Goal: Find specific page/section: Find specific page/section

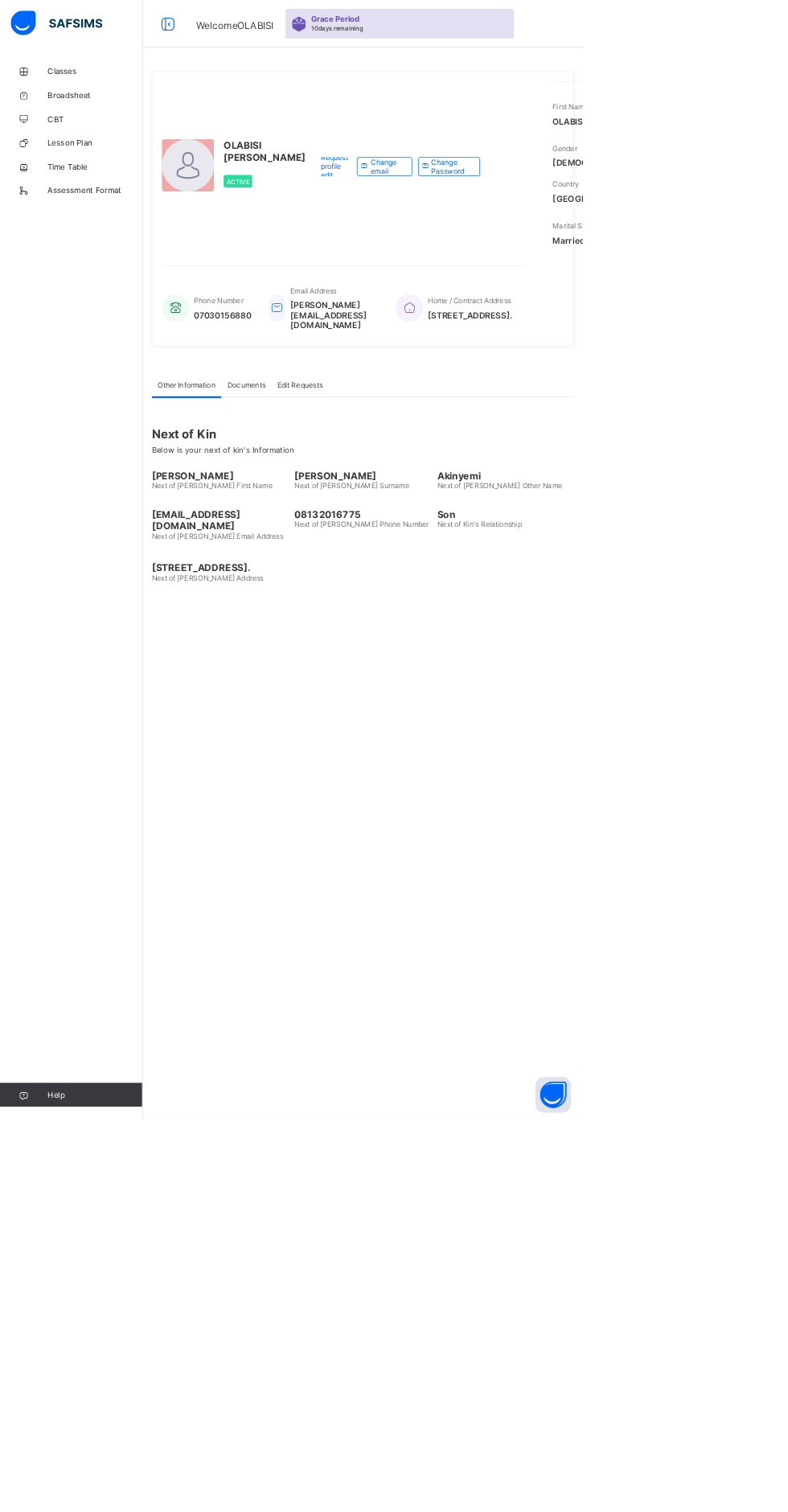
click at [421, 238] on div "Request profile edit" at bounding box center [452, 225] width 62 height 25
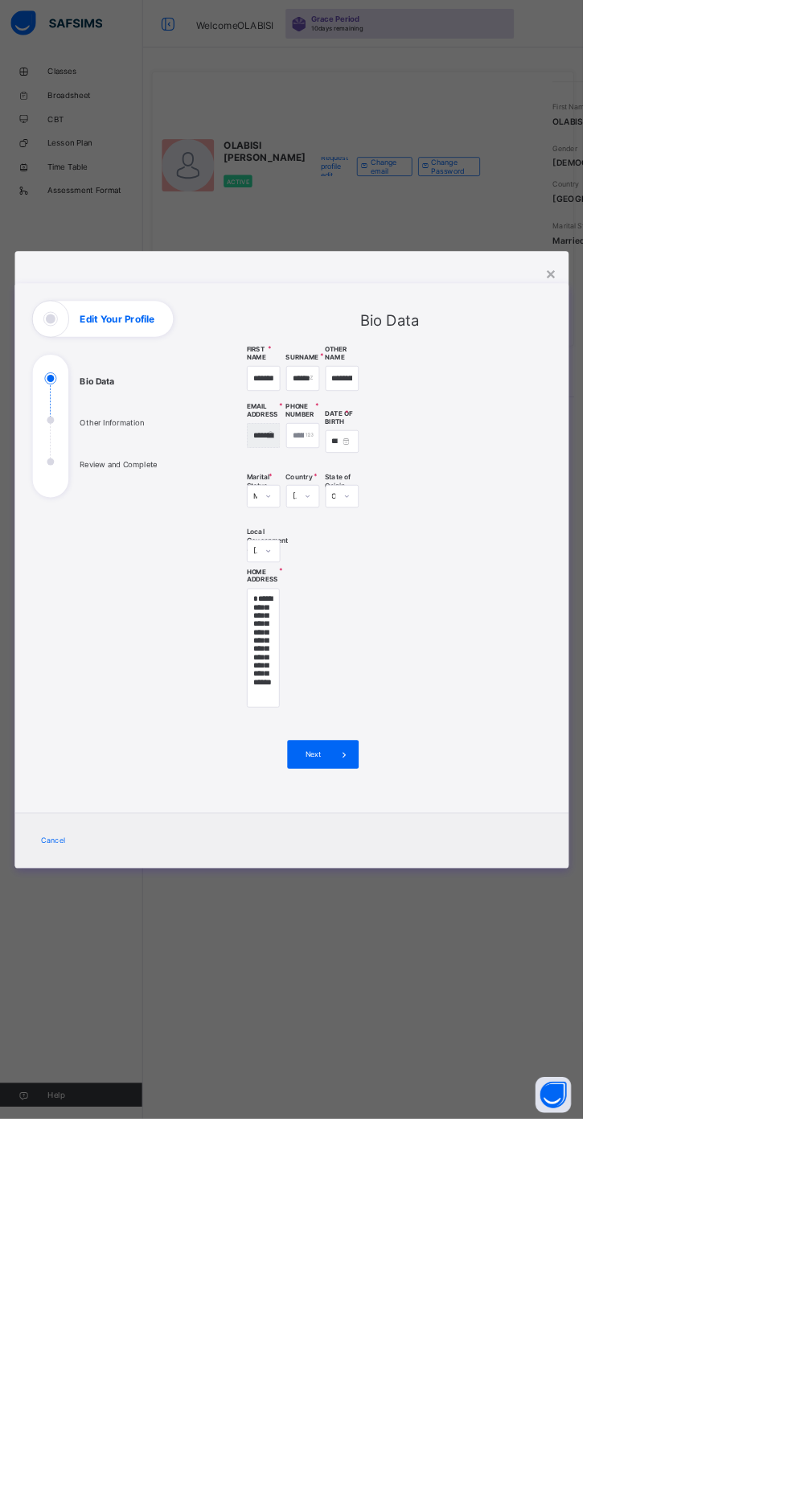
click at [43, 26] on div "**********" at bounding box center [394, 756] width 788 height 1512
click at [94, 100] on div "**********" at bounding box center [394, 756] width 788 height 1512
click at [758, 1512] on div "**********" at bounding box center [394, 756] width 788 height 1512
click at [753, 383] on div "×" at bounding box center [745, 370] width 16 height 27
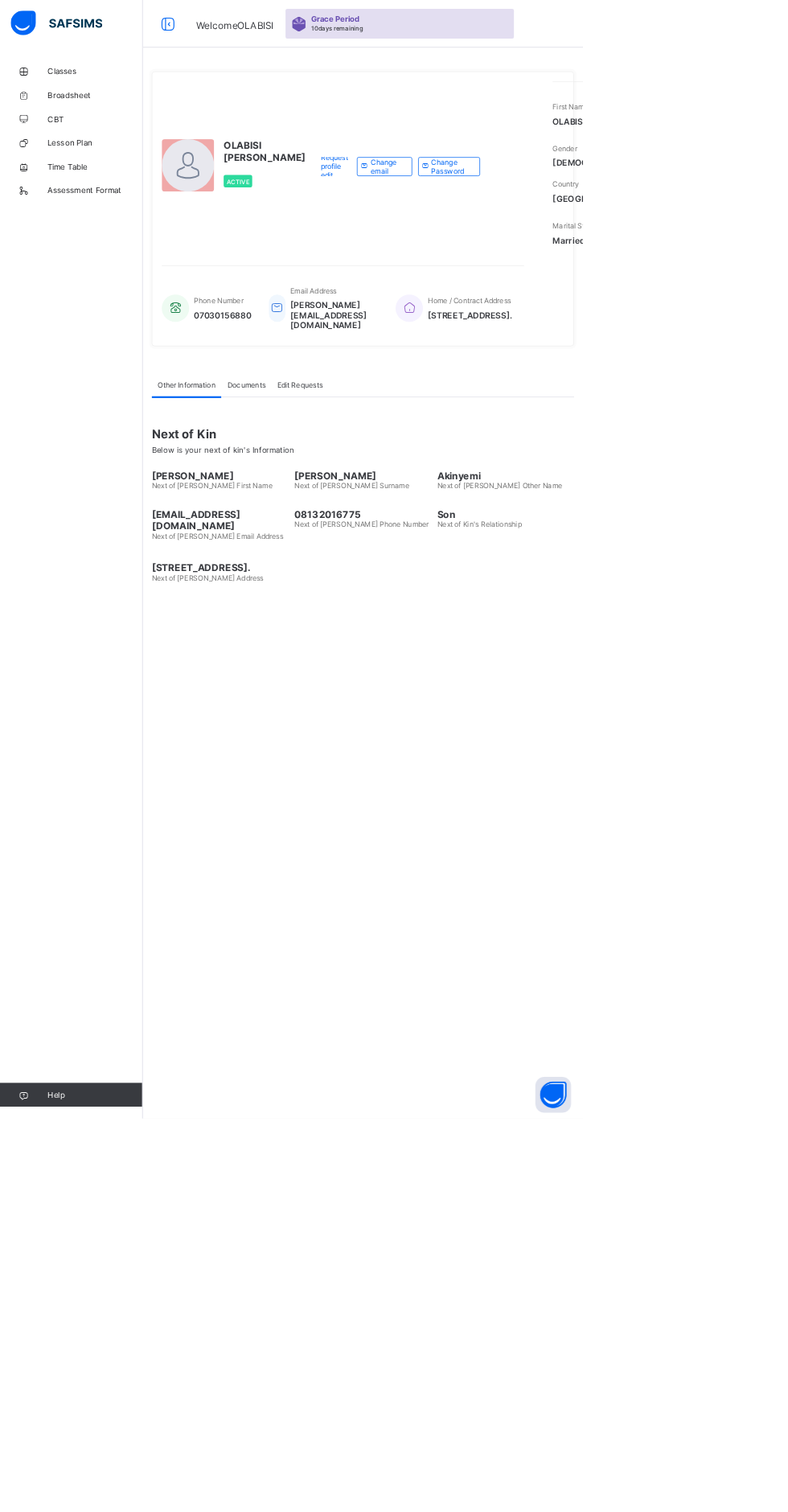
click at [103, 88] on link "Classes" at bounding box center [96, 96] width 193 height 32
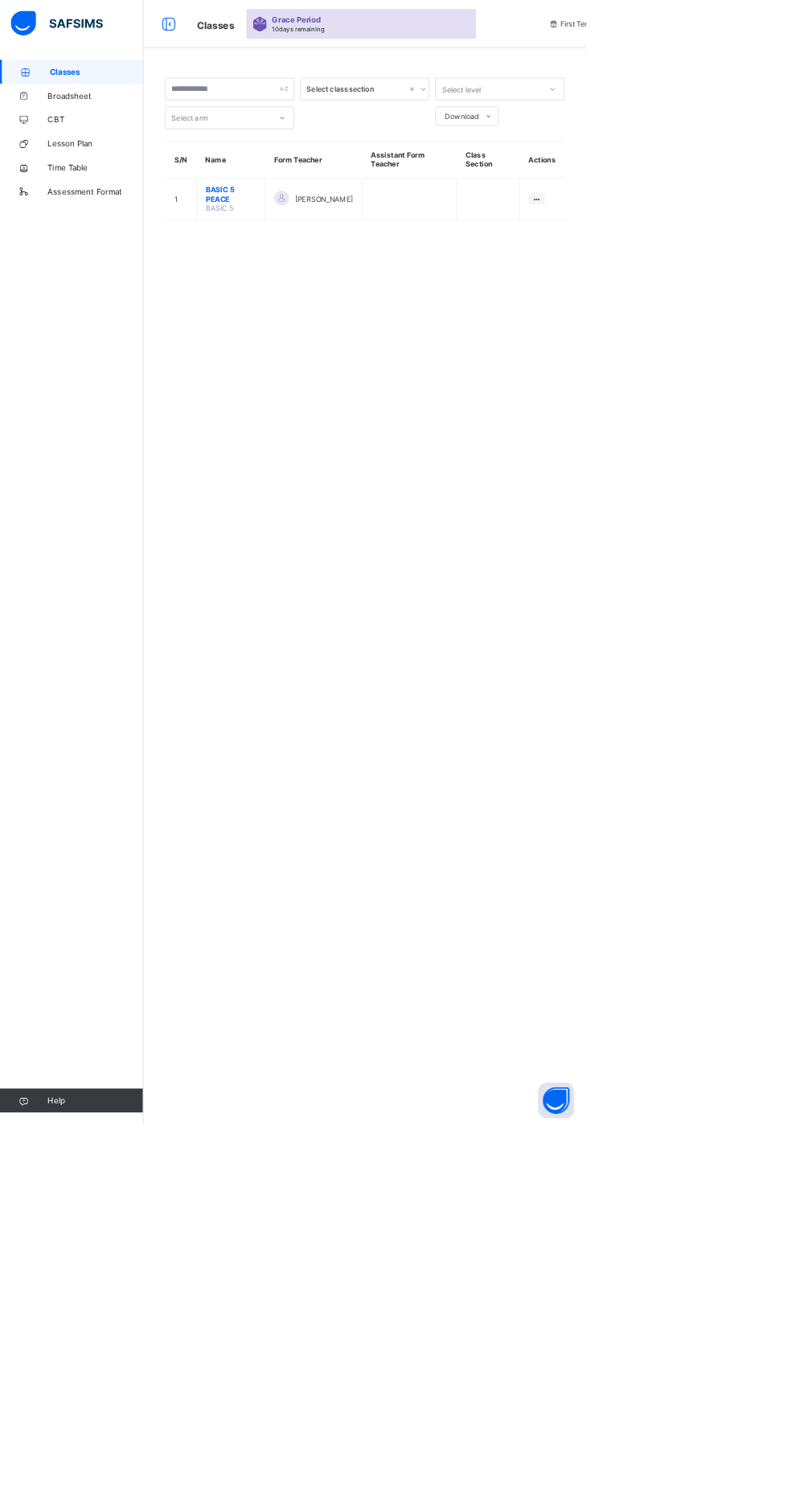
click at [292, 265] on span "BASIC 5 PEACE" at bounding box center [310, 261] width 67 height 24
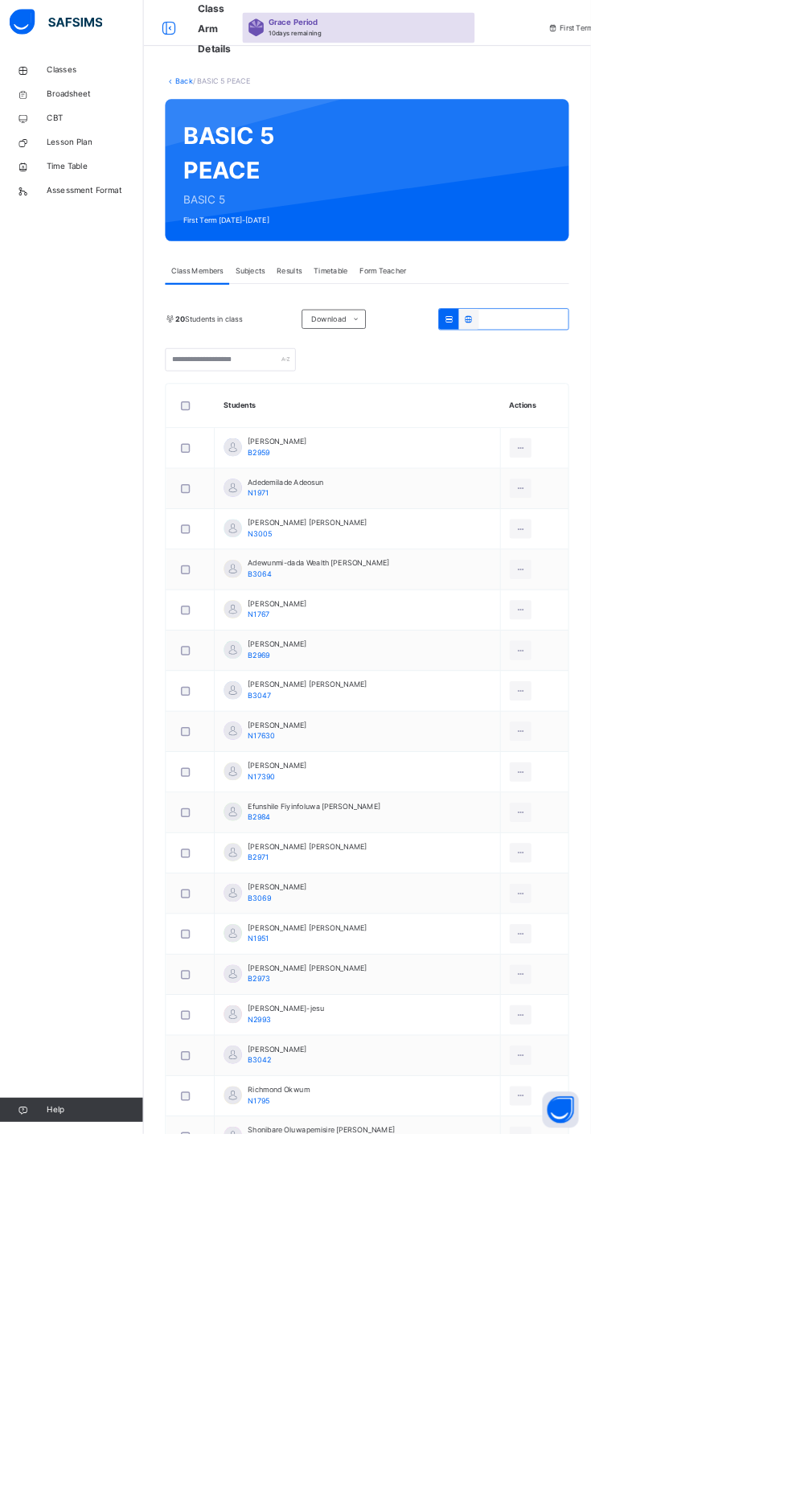
click at [498, 812] on td "Adeyemi George N1767" at bounding box center [477, 815] width 380 height 54
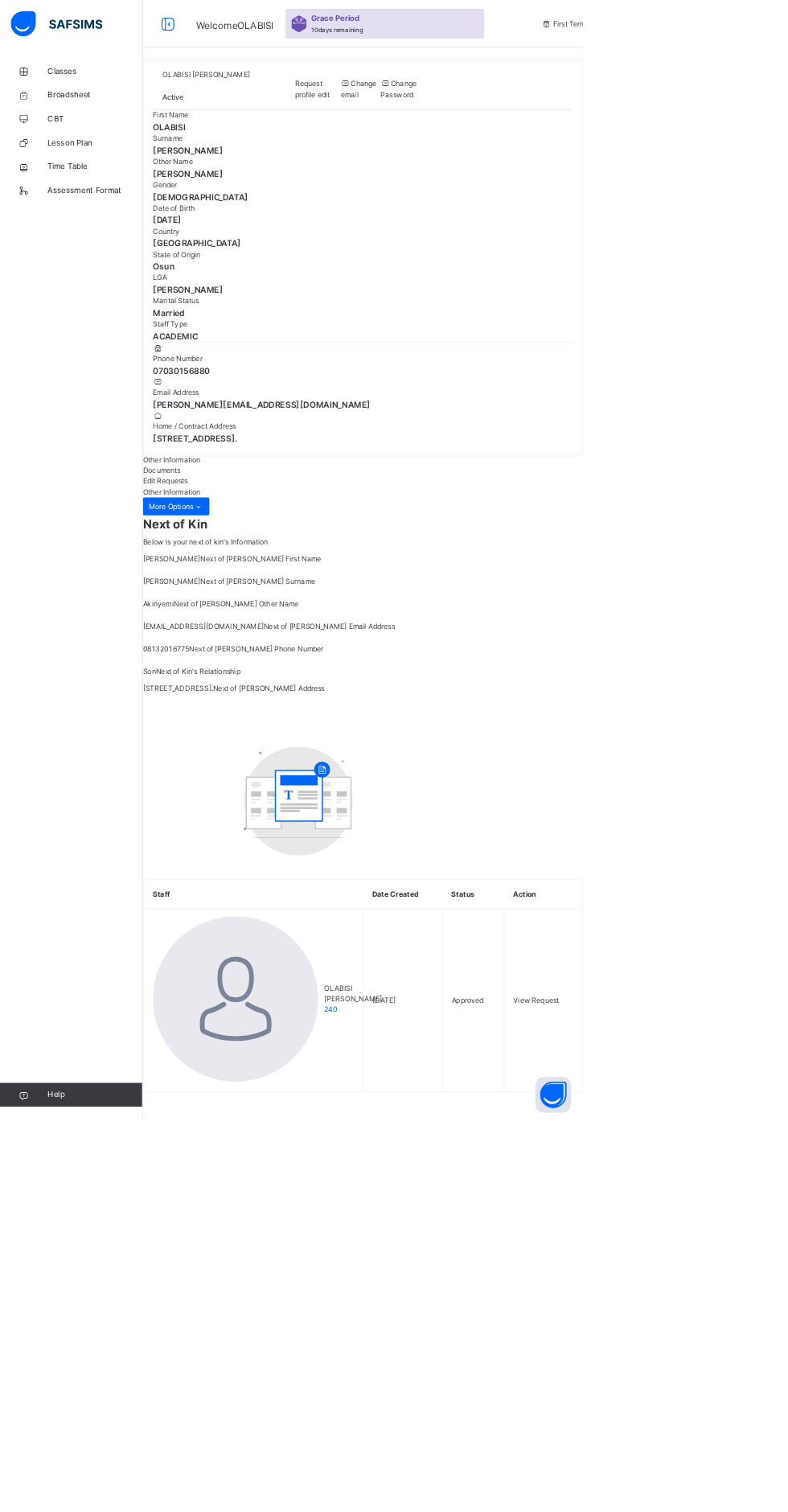
click at [399, 135] on div "Request profile edit" at bounding box center [429, 121] width 62 height 29
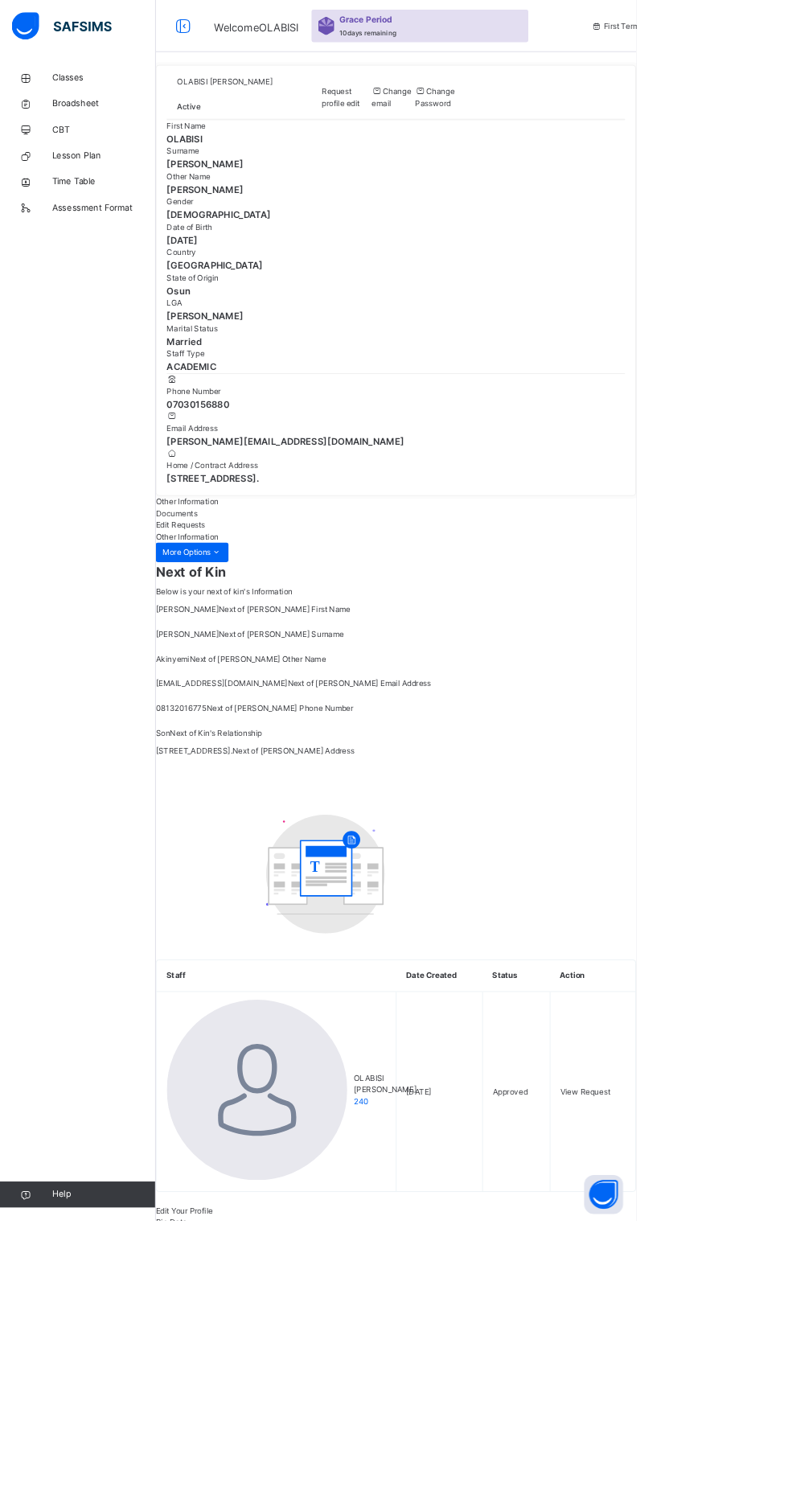
click at [772, 1509] on div "×" at bounding box center [765, 1526] width 16 height 34
click at [108, 93] on span "Classes" at bounding box center [129, 96] width 129 height 16
click at [108, 97] on span "Classes" at bounding box center [129, 96] width 129 height 16
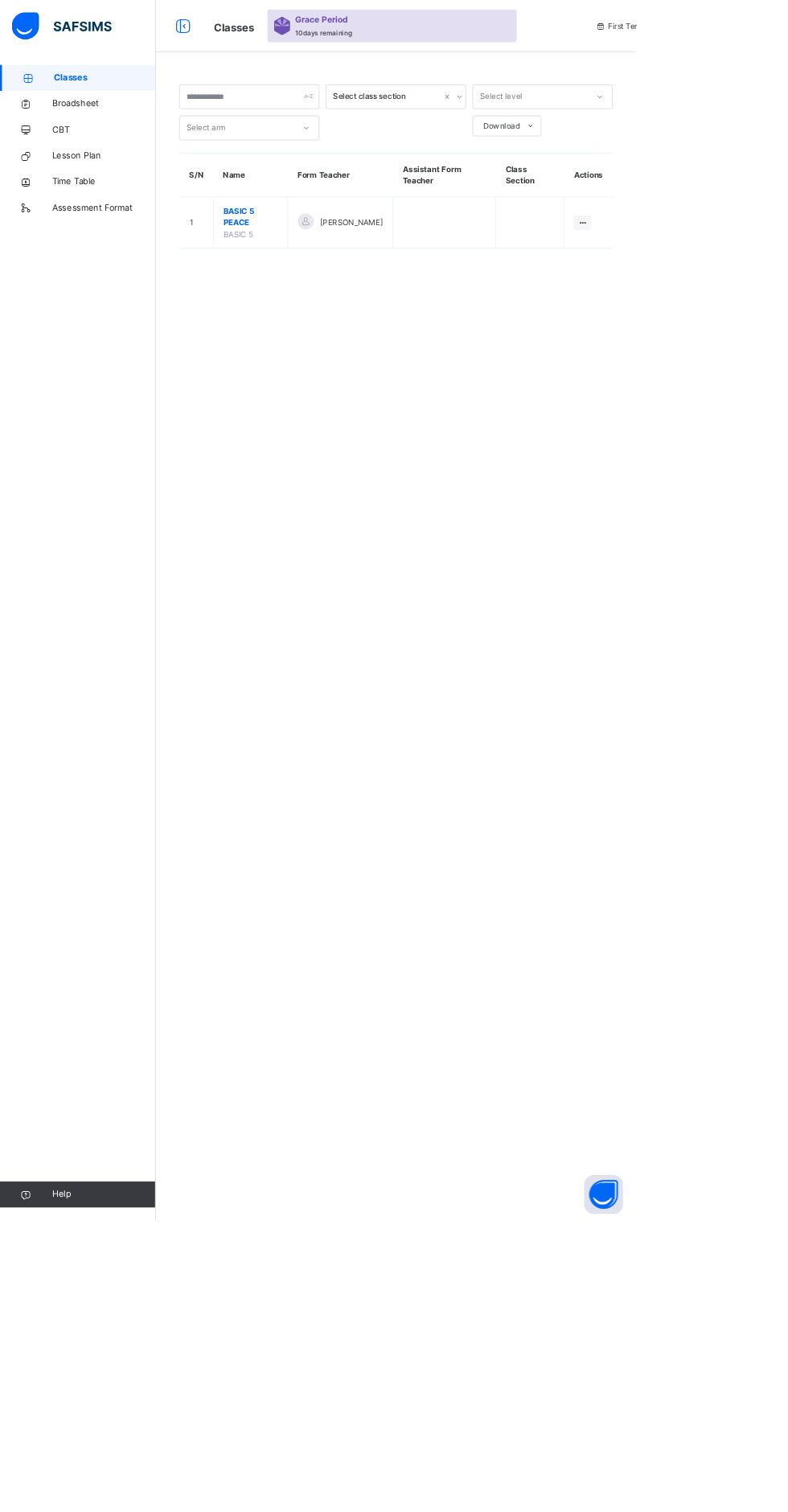
click at [288, 275] on span "BASIC 5 PEACE" at bounding box center [310, 269] width 67 height 29
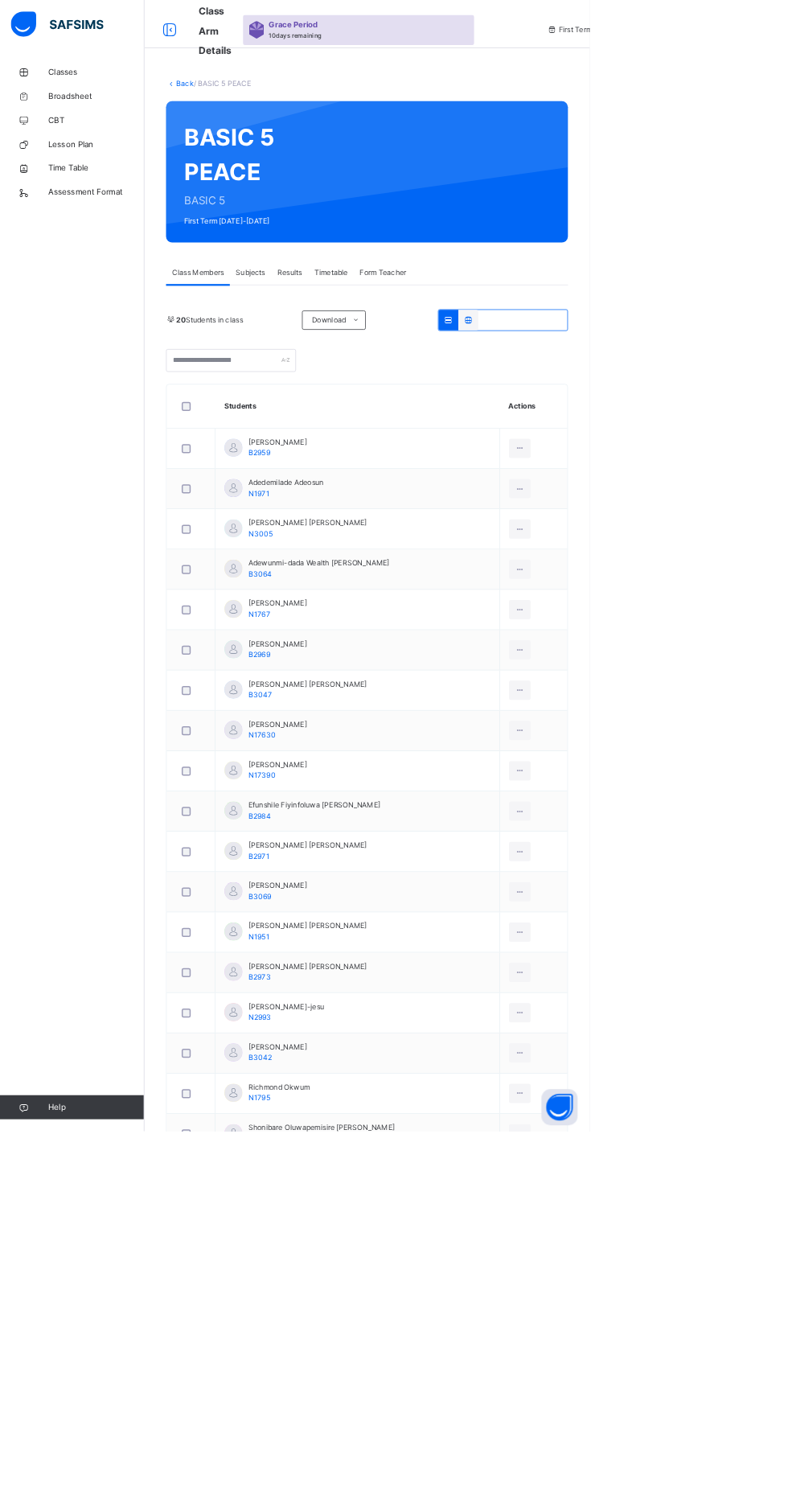
click at [101, 101] on span "Classes" at bounding box center [129, 96] width 129 height 16
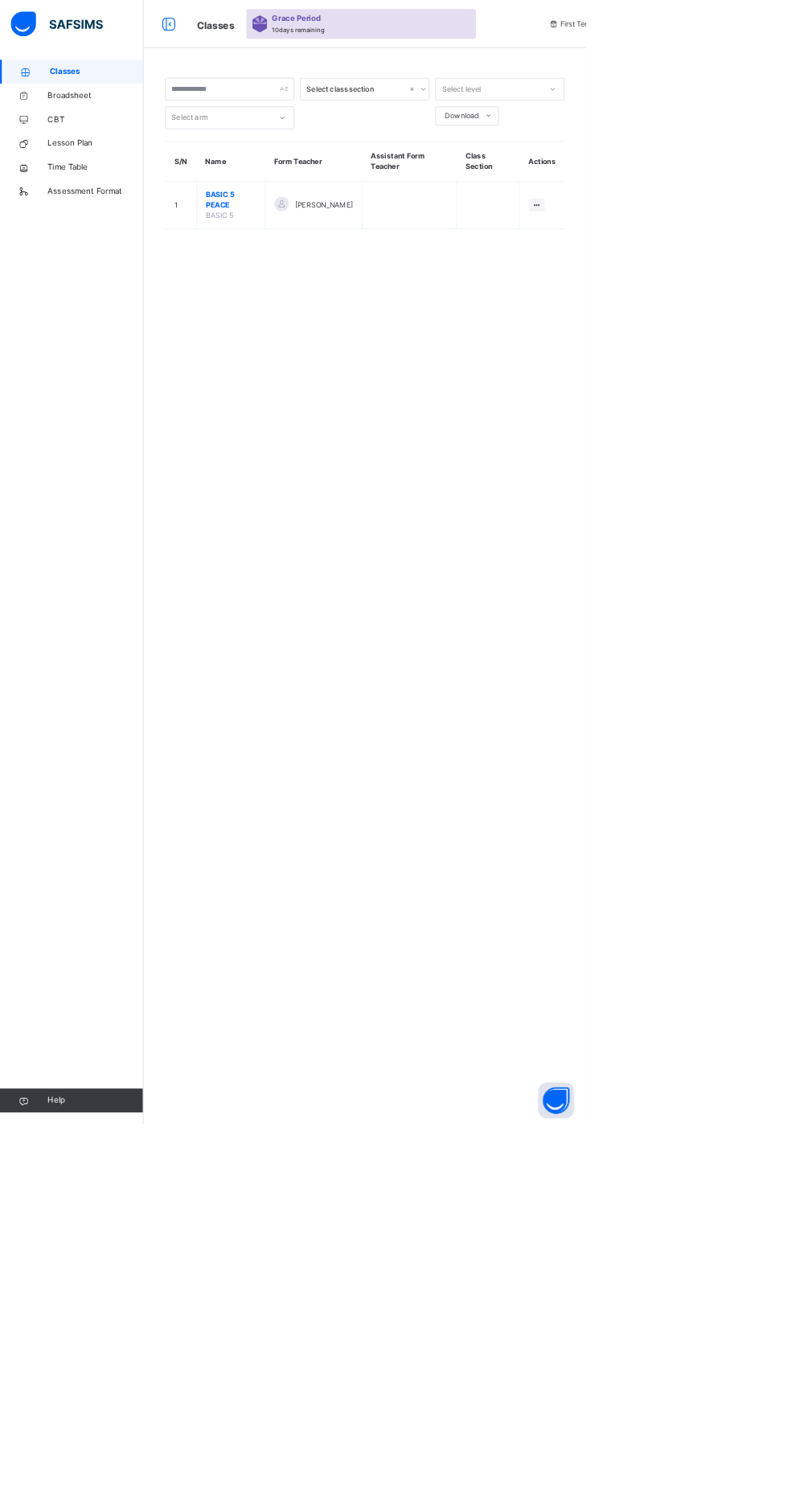
click at [724, 53] on div "First Term / 2025-2026" at bounding box center [803, 32] width 309 height 65
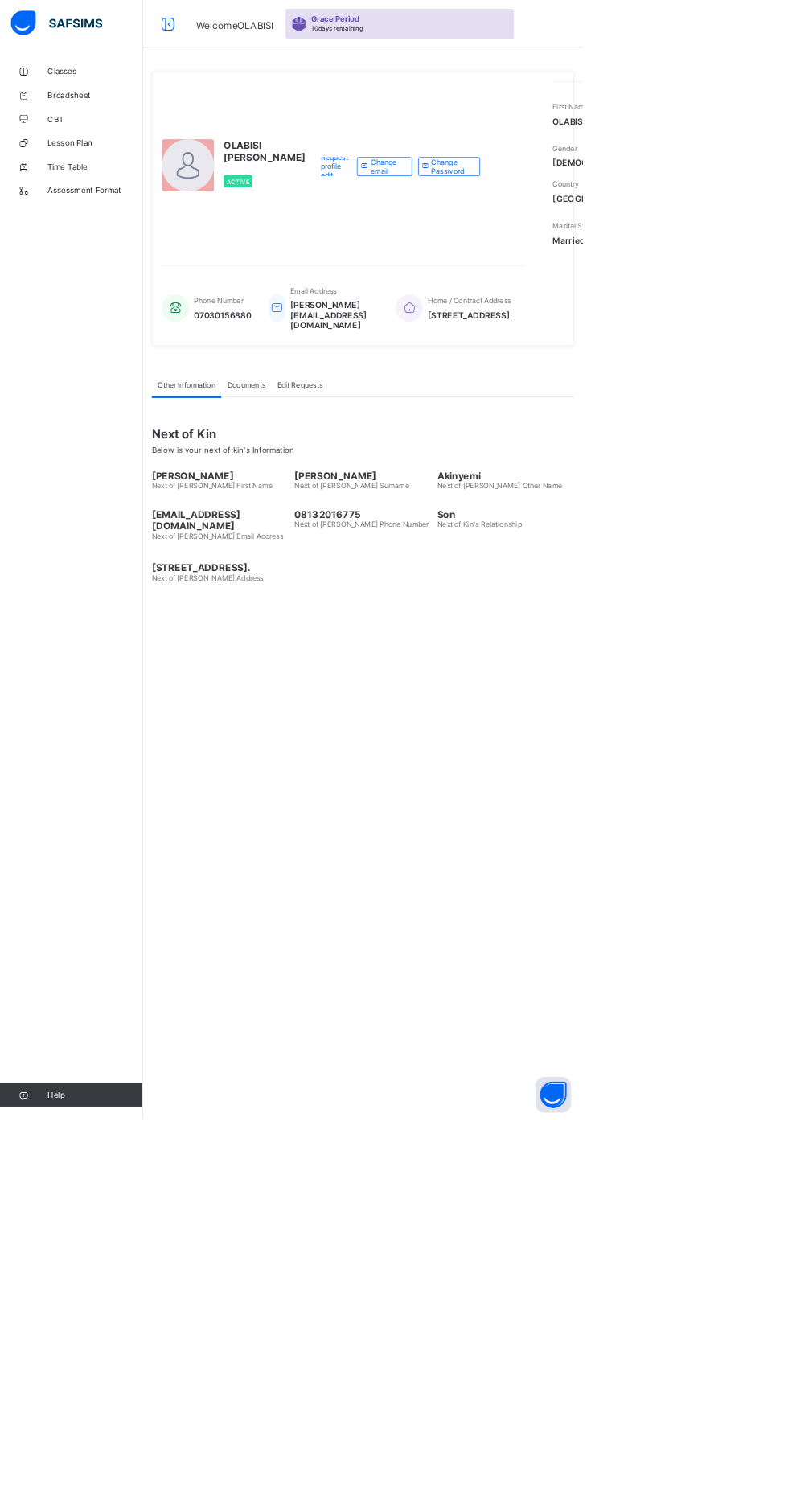
click at [106, 97] on span "Classes" at bounding box center [129, 96] width 129 height 13
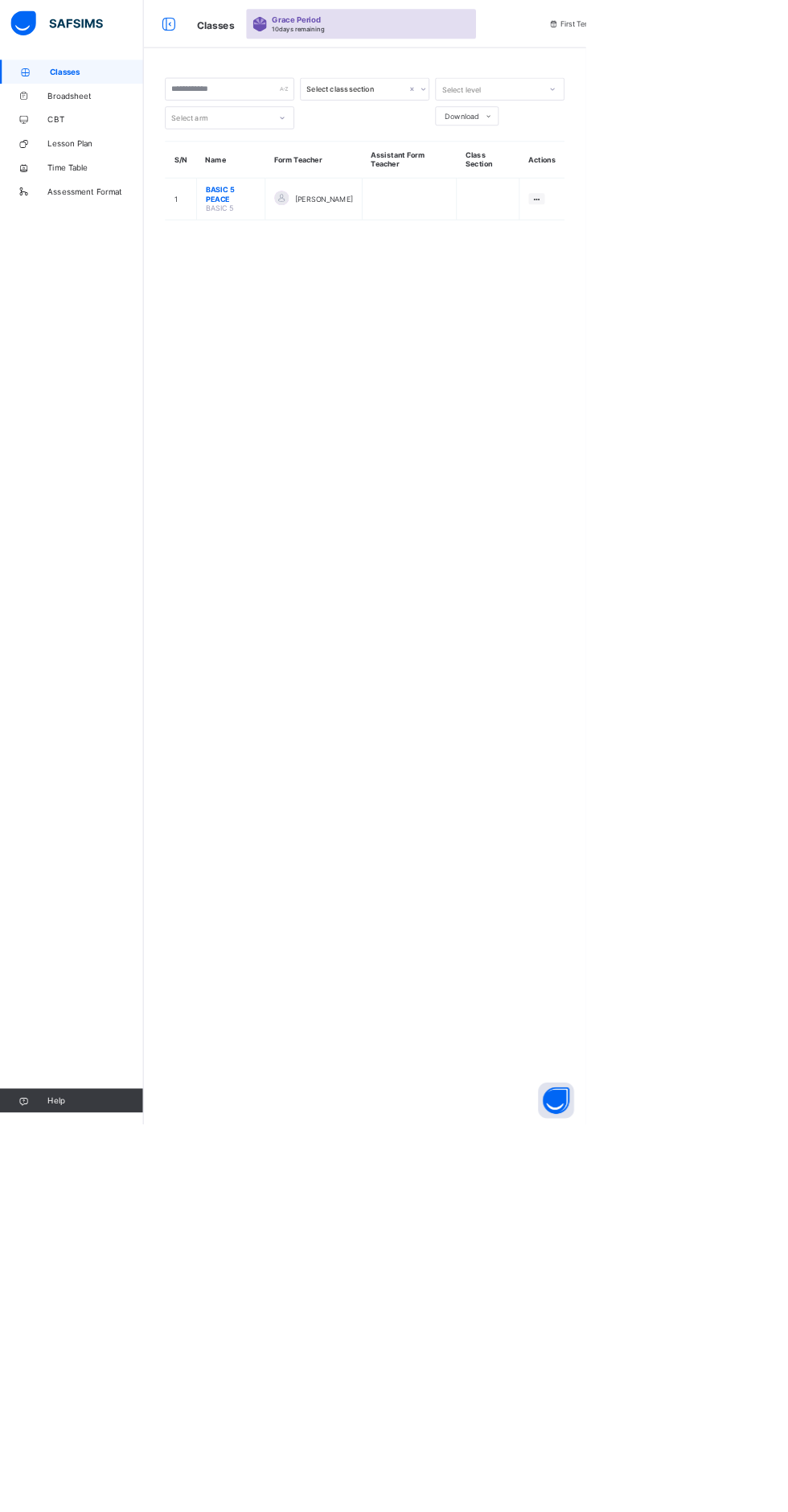
click at [322, 265] on span "BASIC 5 PEACE" at bounding box center [310, 261] width 67 height 24
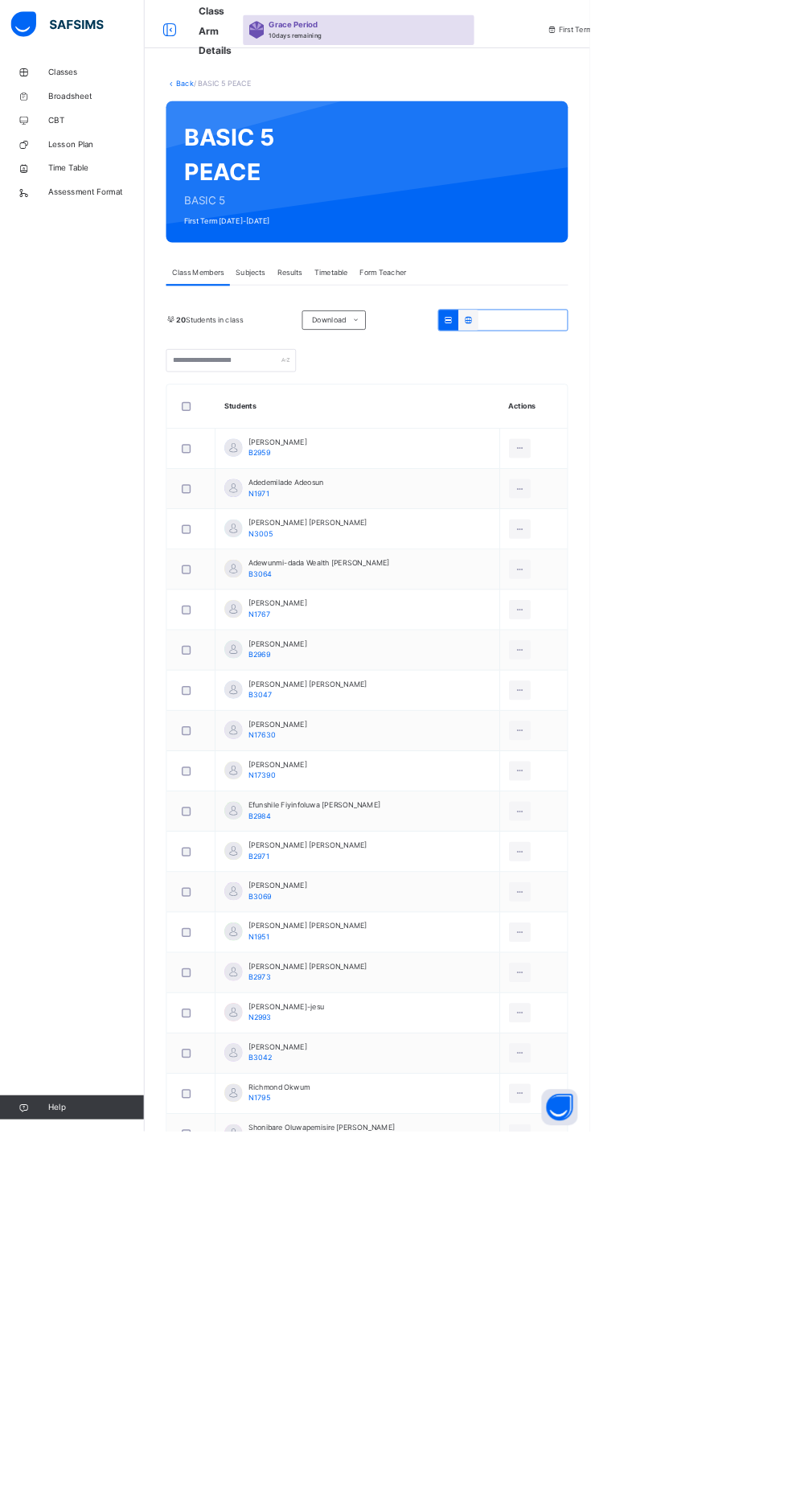
click at [518, 900] on td "Akinyemi Olamide Emmanuel B3047" at bounding box center [477, 922] width 380 height 54
click at [419, 1073] on span "Efunshile Fiyinfoluwa [PERSON_NAME]" at bounding box center [420, 1076] width 176 height 15
click at [242, 39] on div at bounding box center [227, 40] width 52 height 25
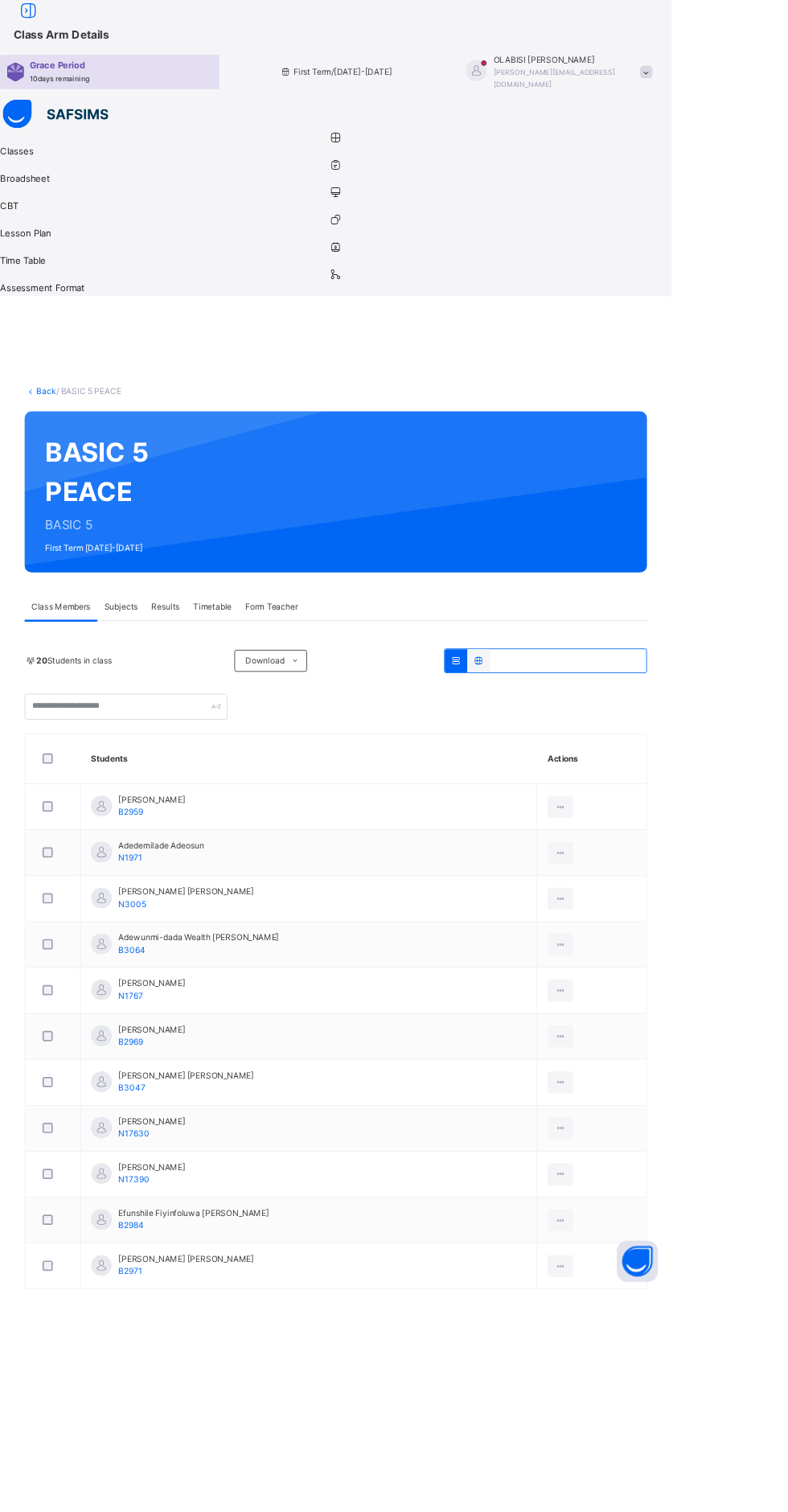
click at [128, 48] on span "Class Arm Details" at bounding box center [71, 40] width 111 height 16
click at [722, 79] on span "[PERSON_NAME][EMAIL_ADDRESS][DOMAIN_NAME]" at bounding box center [650, 91] width 143 height 24
click at [766, 219] on span "Logout" at bounding box center [713, 230] width 107 height 22
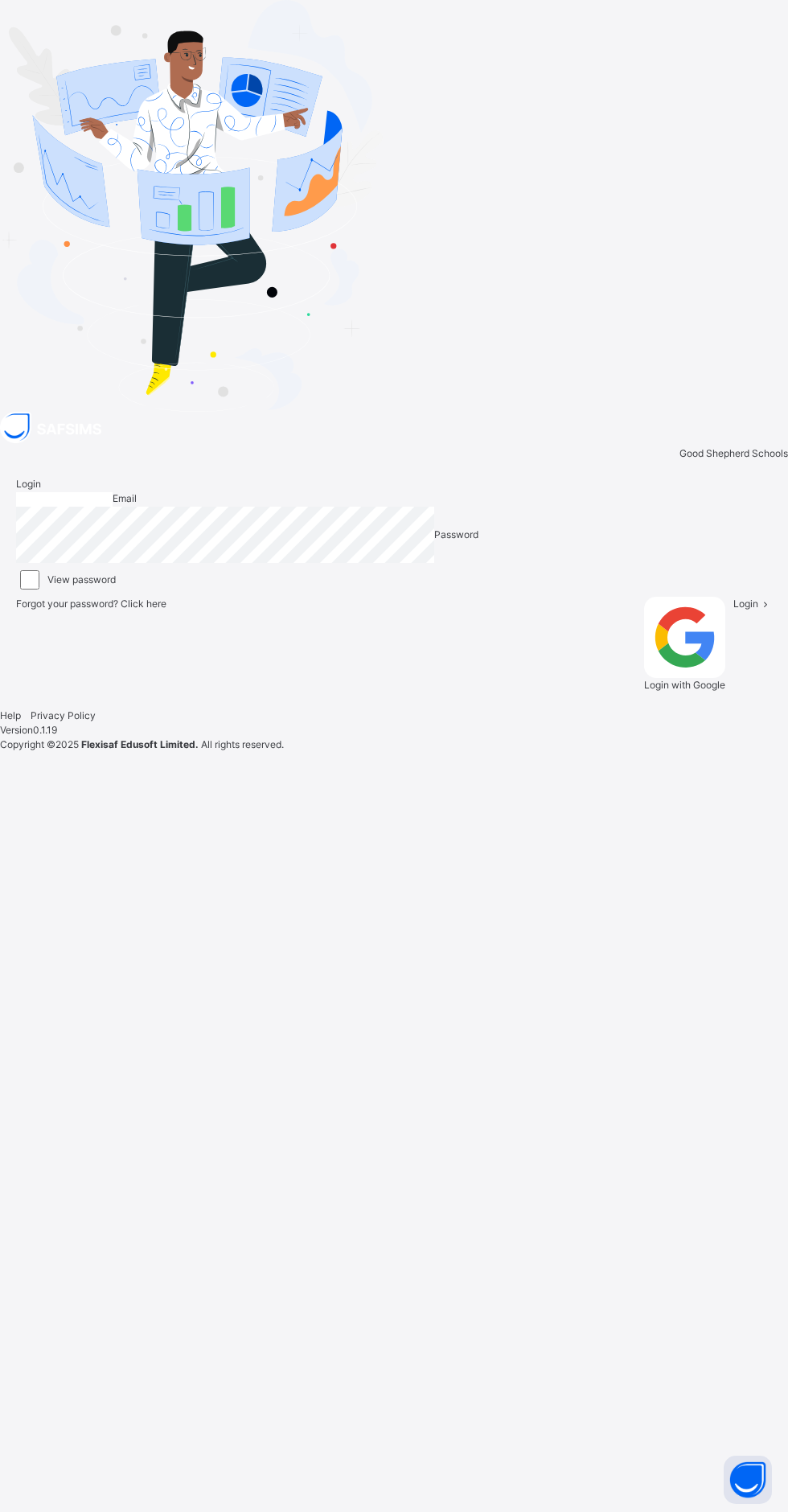
click at [112, 507] on input "email" at bounding box center [64, 499] width 97 height 15
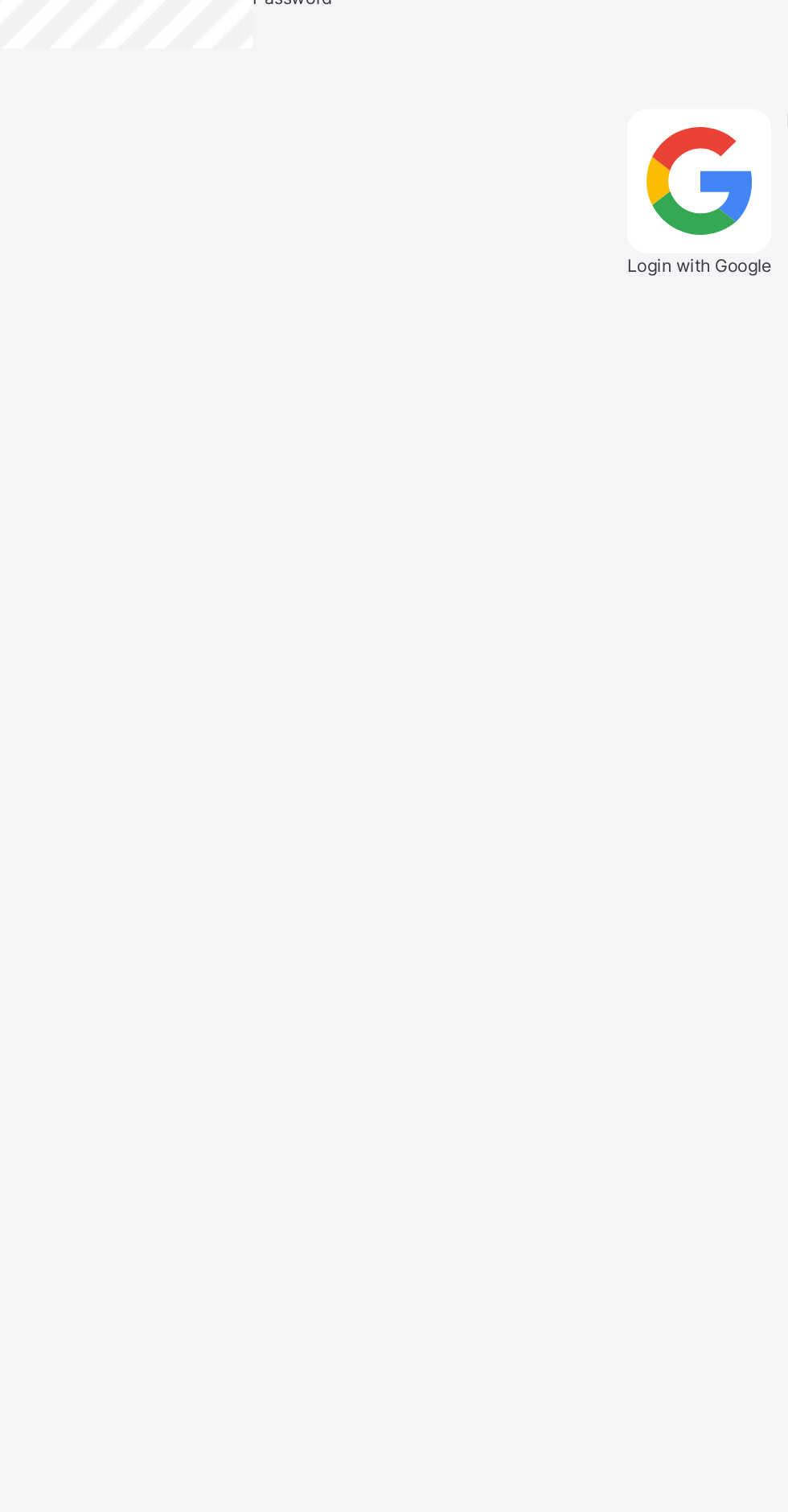
type input "**********"
click at [733, 610] on span "Login" at bounding box center [746, 603] width 25 height 12
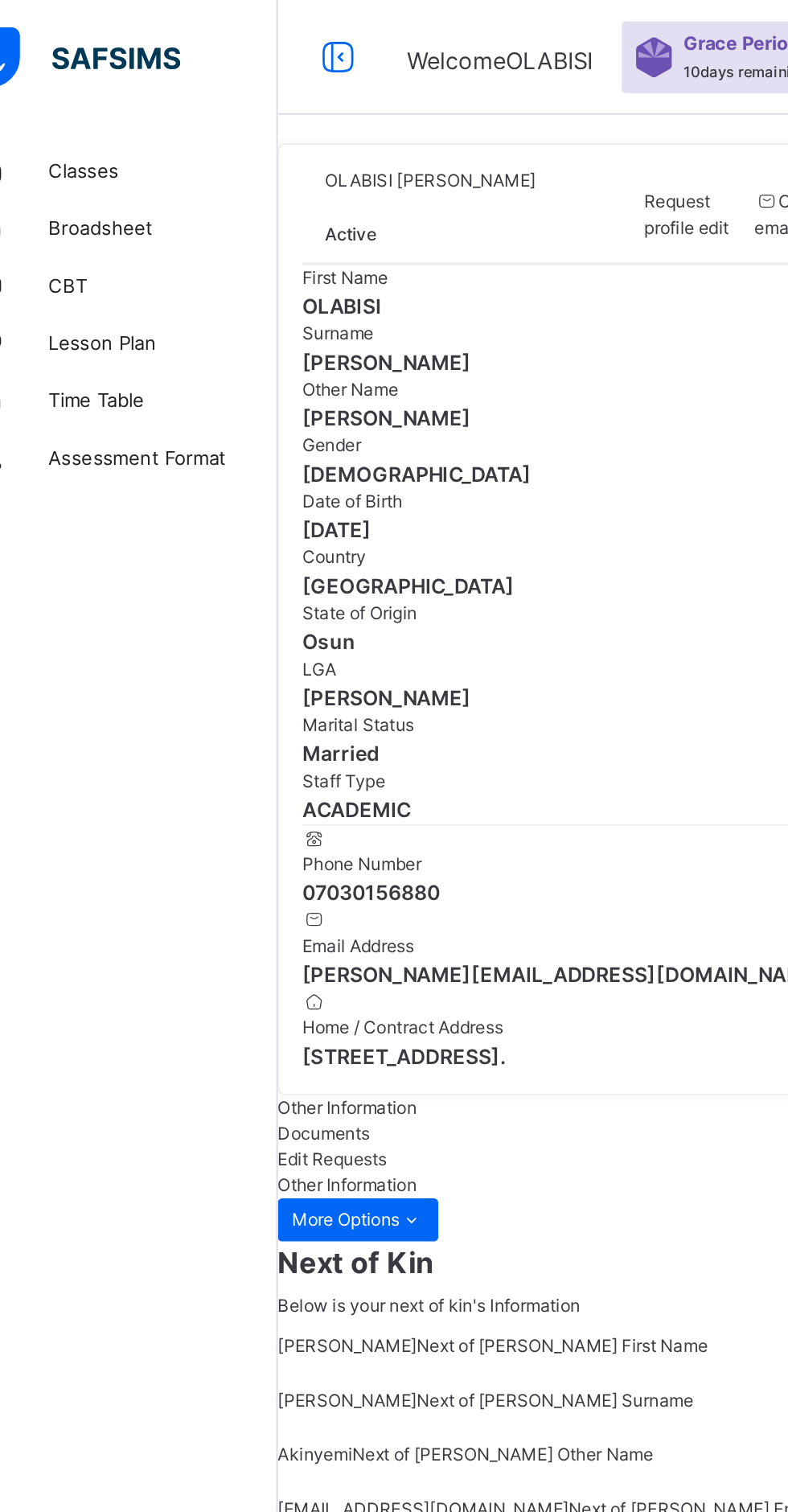
click at [102, 93] on span "Classes" at bounding box center [129, 96] width 129 height 16
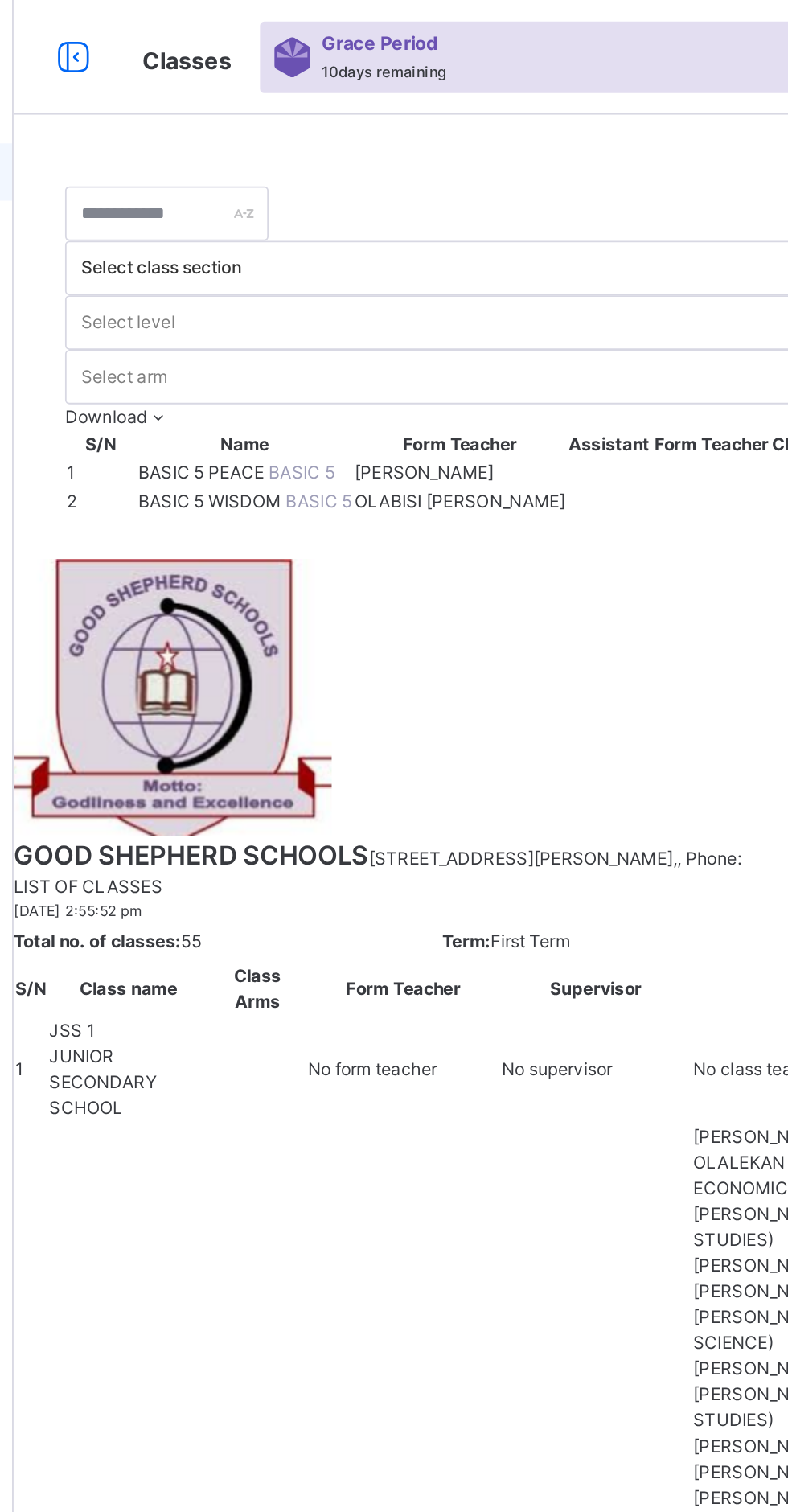
click at [303, 288] on span "BASIC 5 WISDOM" at bounding box center [304, 281] width 83 height 12
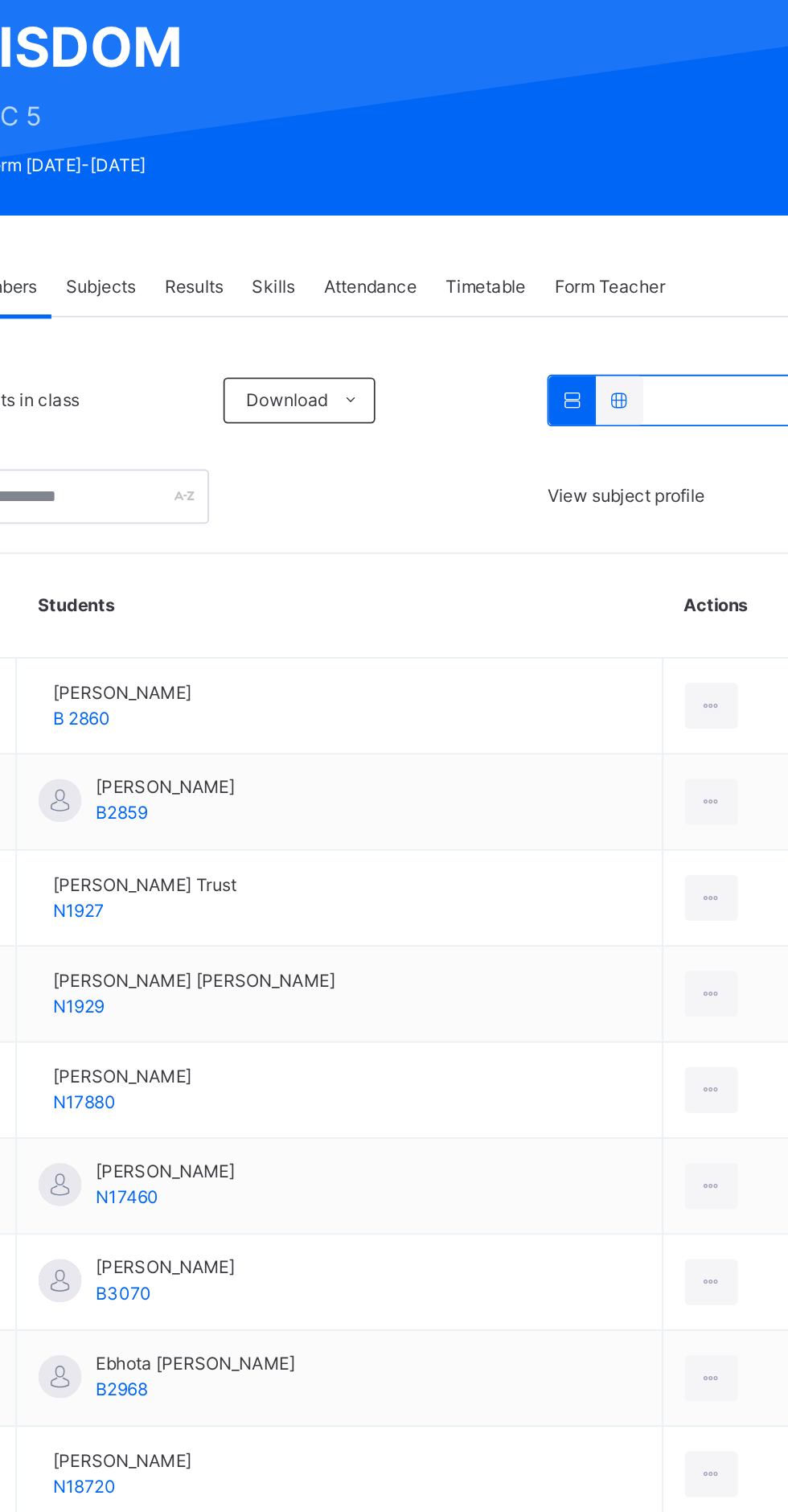
click at [613, 50] on div "×" at bounding box center [605, 32] width 16 height 34
